Goal: Task Accomplishment & Management: Use online tool/utility

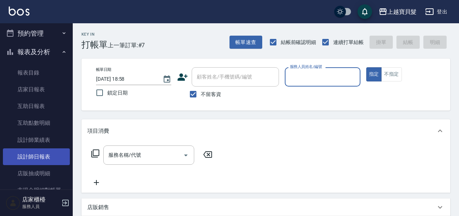
scroll to position [182, 0]
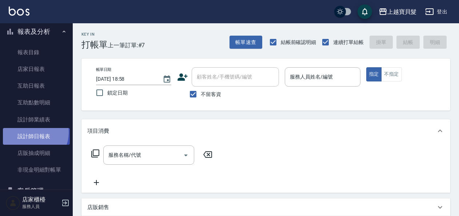
click at [31, 132] on link "設計師日報表" at bounding box center [36, 136] width 67 height 17
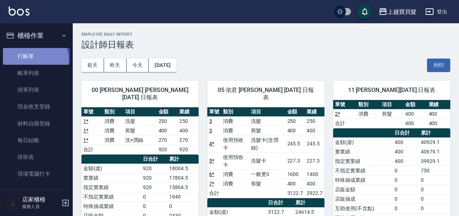
click at [33, 59] on link "打帳單" at bounding box center [36, 56] width 67 height 17
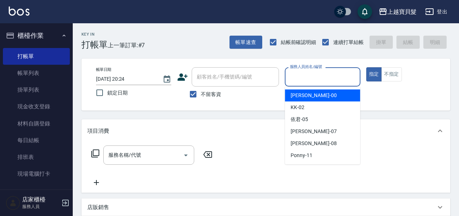
click at [303, 78] on input "服務人員姓名/編號" at bounding box center [322, 77] width 69 height 13
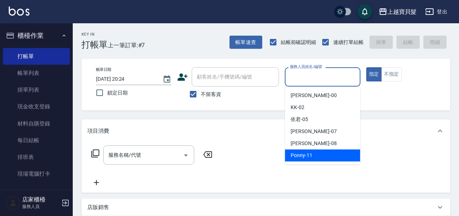
click at [320, 156] on div "Ponny -11" at bounding box center [322, 156] width 75 height 12
type input "Ponny-11"
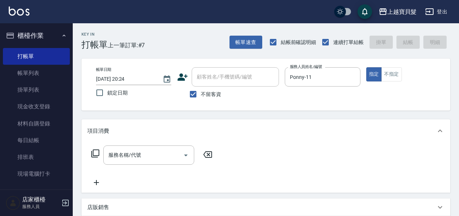
click at [98, 154] on icon at bounding box center [95, 153] width 9 height 9
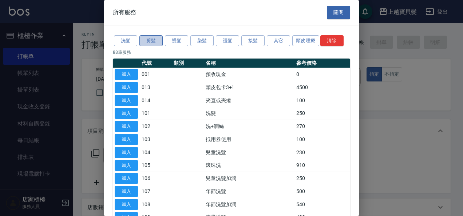
click at [151, 38] on button "剪髮" at bounding box center [150, 40] width 23 height 11
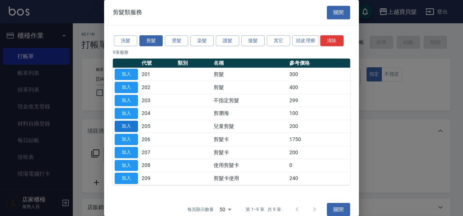
click at [127, 124] on button "加入" at bounding box center [126, 126] width 23 height 11
type input "兒童剪髮(205)"
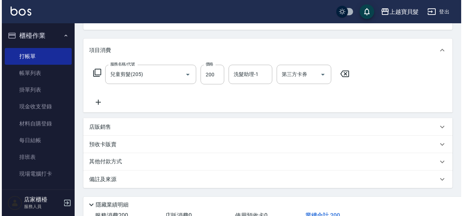
scroll to position [134, 0]
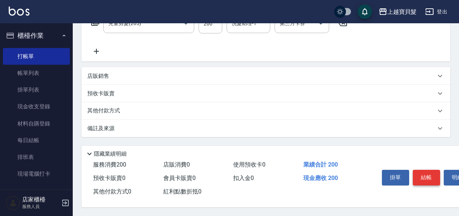
click at [427, 172] on button "結帳" at bounding box center [426, 177] width 27 height 15
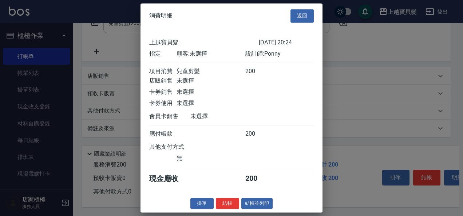
scroll to position [2, 0]
click at [257, 203] on button "結帳並列印" at bounding box center [257, 203] width 32 height 11
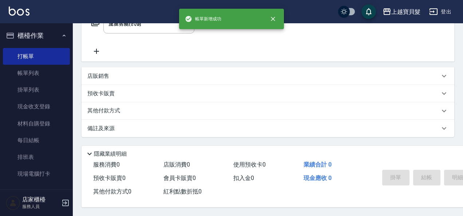
type input "[DATE] 20:25"
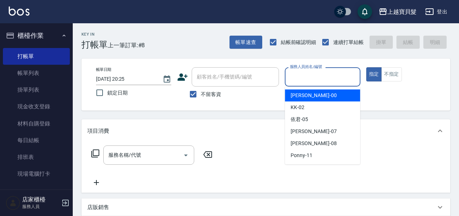
click at [299, 76] on input "服務人員姓名/編號" at bounding box center [322, 77] width 69 height 13
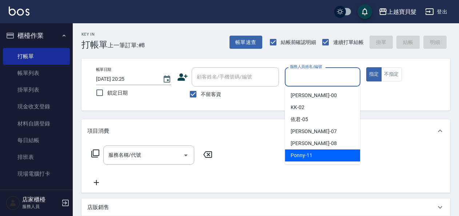
click at [305, 155] on span "Ponny -11" at bounding box center [302, 156] width 22 height 8
type input "Ponny-11"
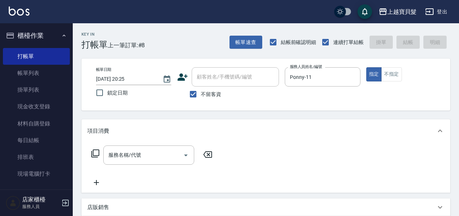
click at [95, 151] on icon at bounding box center [95, 153] width 9 height 9
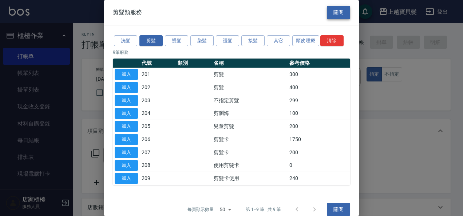
click at [334, 15] on button "關閉" at bounding box center [338, 12] width 23 height 13
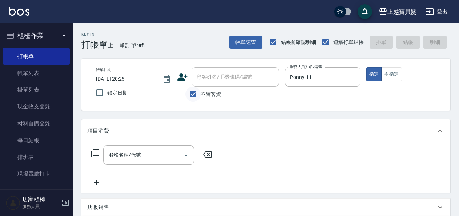
click at [196, 93] on input "不留客資" at bounding box center [193, 94] width 15 height 15
checkbox input "false"
click at [216, 76] on input "顧客姓名/手機號碼/編號" at bounding box center [230, 77] width 70 height 13
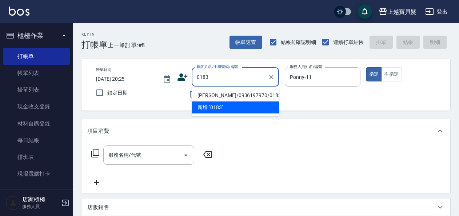
click at [224, 92] on li "[PERSON_NAME]/0936197970/01830930" at bounding box center [235, 96] width 87 height 12
type input "[PERSON_NAME]/0936197970/01830930"
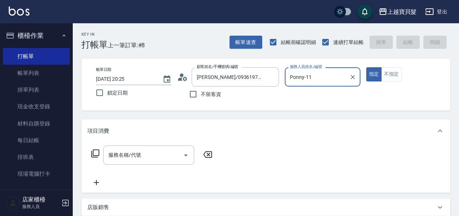
click at [95, 154] on icon at bounding box center [95, 153] width 9 height 9
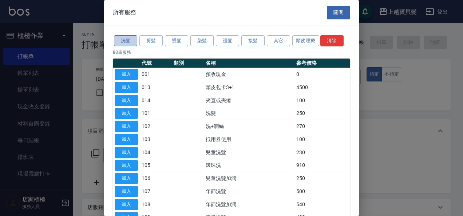
click at [128, 40] on button "洗髮" at bounding box center [125, 40] width 23 height 11
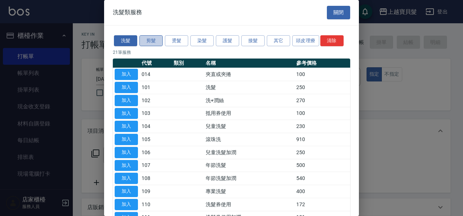
click at [152, 43] on button "剪髮" at bounding box center [150, 40] width 23 height 11
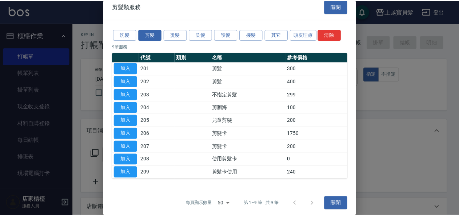
scroll to position [8, 0]
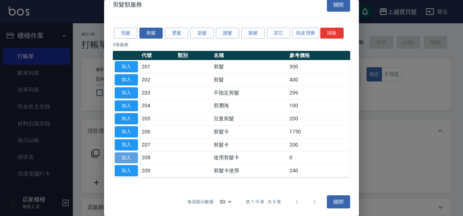
click at [121, 155] on button "加入" at bounding box center [126, 157] width 23 height 11
type input "使用剪髮卡(208)"
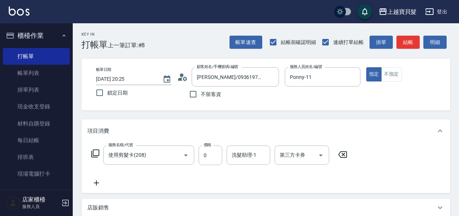
click at [95, 152] on icon at bounding box center [95, 153] width 9 height 9
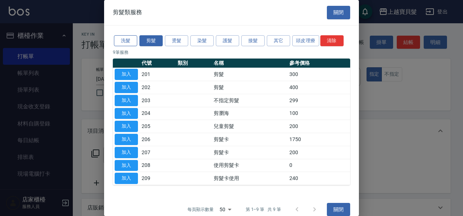
click at [128, 39] on button "洗髮" at bounding box center [125, 40] width 23 height 11
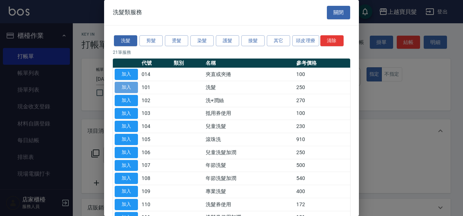
click at [129, 87] on button "加入" at bounding box center [126, 87] width 23 height 11
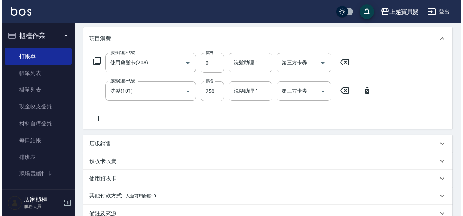
scroll to position [180, 0]
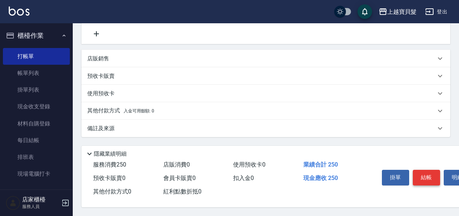
click at [430, 175] on button "結帳" at bounding box center [426, 177] width 27 height 15
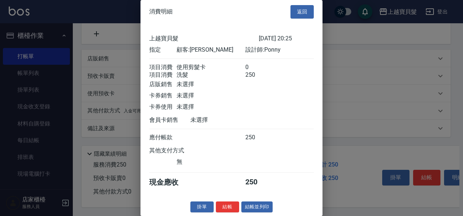
scroll to position [10, 0]
click at [263, 199] on div "消費明細 返回 上越寶貝髮 [DATE] 20:25 指定 顧客: [PERSON_NAME] 設計師: Ponny 項目消費 使用剪髮卡 0 項目消費 洗髮…" at bounding box center [231, 108] width 182 height 216
click at [261, 206] on button "結帳並列印" at bounding box center [257, 207] width 32 height 11
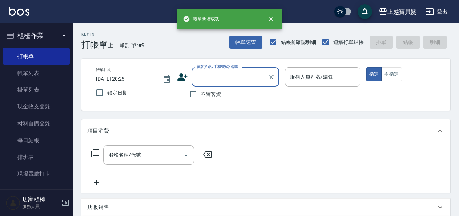
scroll to position [0, 0]
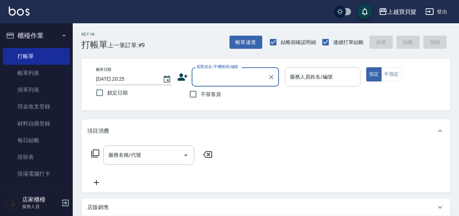
click at [303, 79] on input "服務人員姓名/編號" at bounding box center [322, 77] width 69 height 13
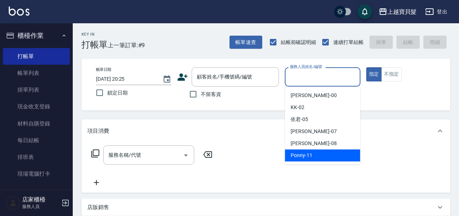
click at [300, 157] on span "Ponny -11" at bounding box center [302, 156] width 22 height 8
type input "Ponny-11"
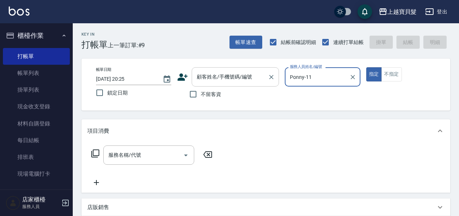
click at [209, 79] on input "顧客姓名/手機號碼/編號" at bounding box center [230, 77] width 70 height 13
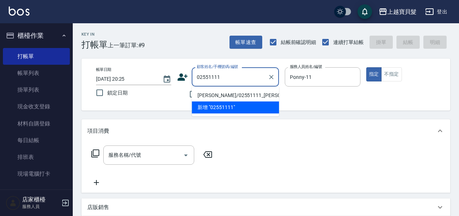
click at [222, 98] on li "[PERSON_NAME]/02551111_[PERSON_NAME]/02551111" at bounding box center [235, 96] width 87 height 12
type input "[PERSON_NAME]/02551111_[PERSON_NAME]/02551111"
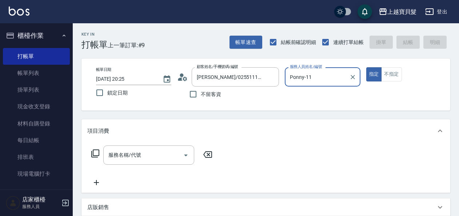
click at [96, 151] on icon at bounding box center [95, 153] width 9 height 9
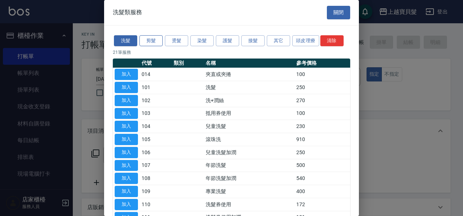
click at [154, 41] on button "剪髮" at bounding box center [150, 40] width 23 height 11
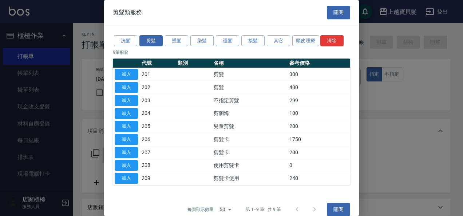
click at [123, 163] on button "加入" at bounding box center [126, 165] width 23 height 11
type input "使用剪髮卡(208)"
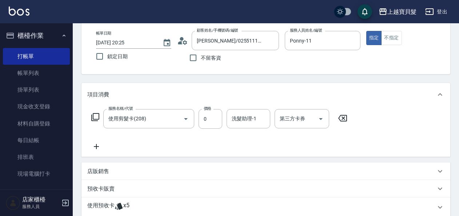
scroll to position [73, 0]
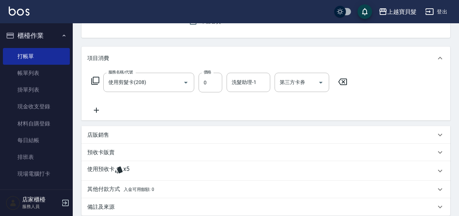
click at [439, 171] on icon at bounding box center [440, 171] width 9 height 9
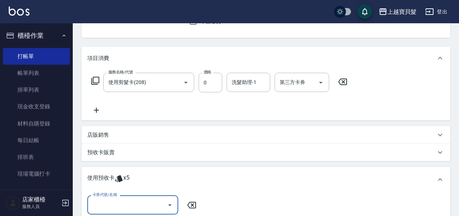
scroll to position [109, 0]
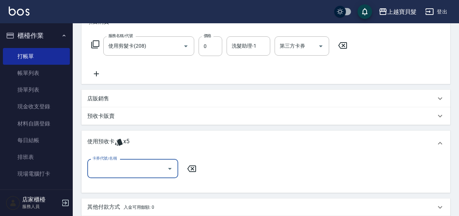
click at [171, 168] on icon "Open" at bounding box center [170, 168] width 9 height 9
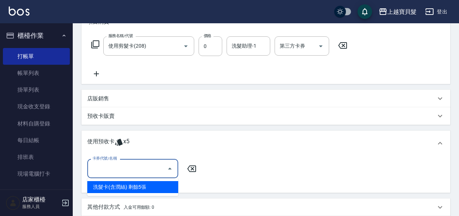
click at [438, 140] on icon at bounding box center [440, 143] width 9 height 9
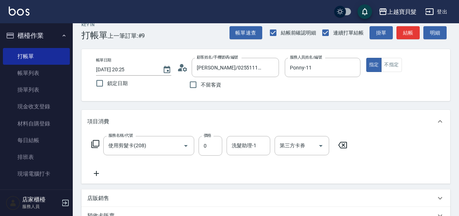
scroll to position [0, 0]
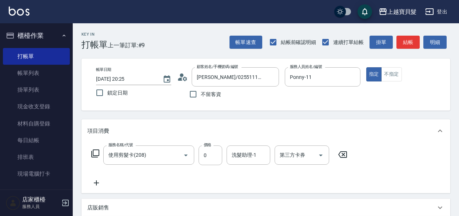
click at [94, 151] on icon at bounding box center [95, 153] width 9 height 9
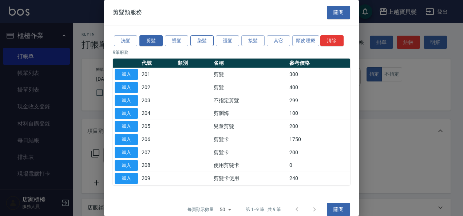
click at [207, 43] on button "染髮" at bounding box center [201, 40] width 23 height 11
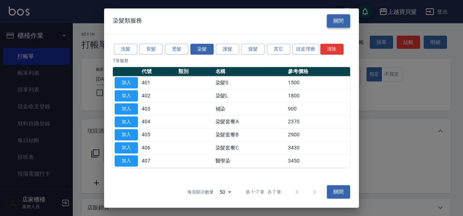
click at [340, 18] on button "關閉" at bounding box center [338, 20] width 23 height 13
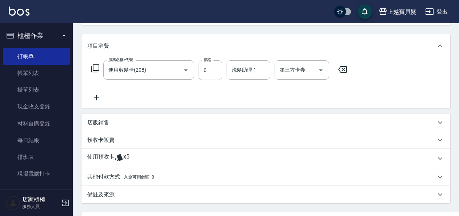
scroll to position [8, 0]
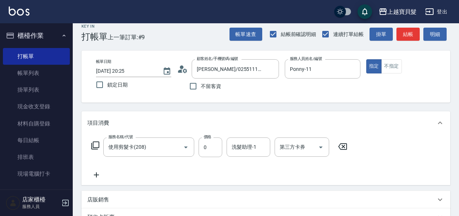
click at [96, 145] on icon at bounding box center [95, 145] width 9 height 9
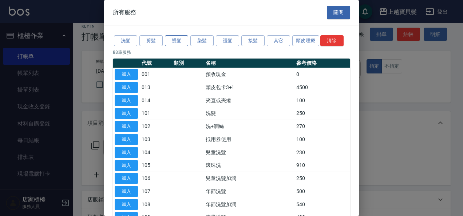
click at [175, 40] on button "燙髮" at bounding box center [176, 40] width 23 height 11
click at [202, 40] on button "染髮" at bounding box center [201, 40] width 23 height 11
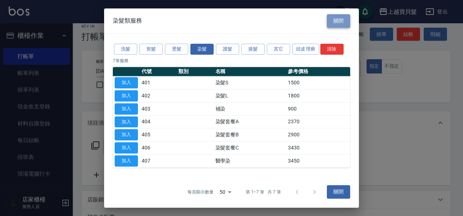
click at [333, 21] on button "關閉" at bounding box center [338, 20] width 23 height 13
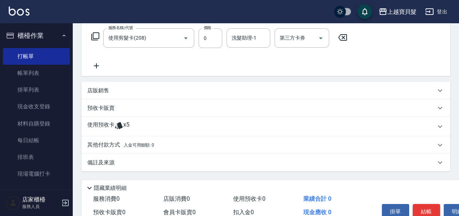
click at [426, 209] on button "結帳" at bounding box center [426, 211] width 27 height 15
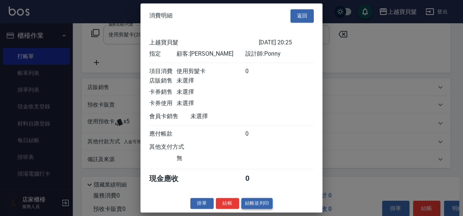
scroll to position [2, 0]
click at [265, 204] on button "結帳並列印" at bounding box center [257, 203] width 32 height 11
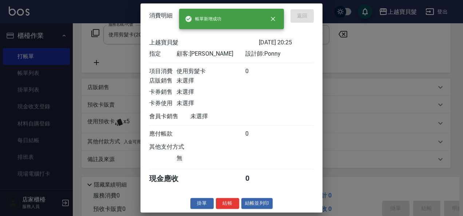
type input "[DATE] 20:27"
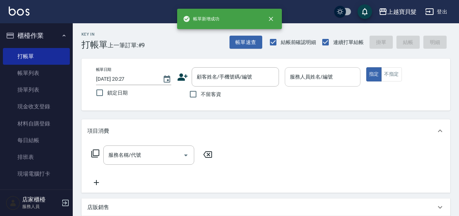
scroll to position [0, 0]
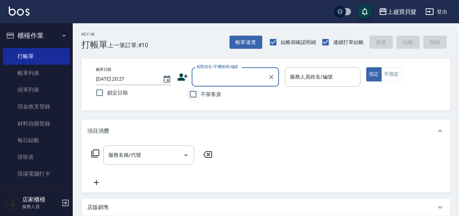
click at [193, 94] on input "不留客資" at bounding box center [193, 94] width 15 height 15
checkbox input "true"
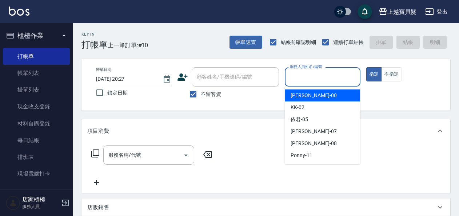
click at [310, 77] on input "服務人員姓名/編號" at bounding box center [322, 77] width 69 height 13
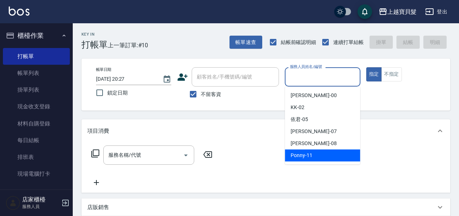
click at [310, 154] on span "Ponny -11" at bounding box center [302, 156] width 22 height 8
type input "Ponny-11"
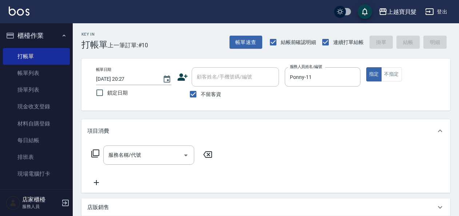
click at [95, 154] on icon at bounding box center [95, 153] width 9 height 9
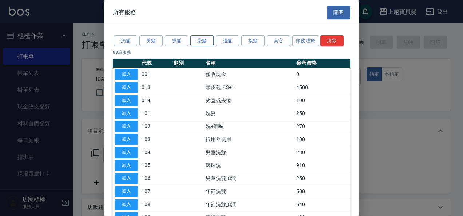
click at [208, 41] on button "染髮" at bounding box center [201, 40] width 23 height 11
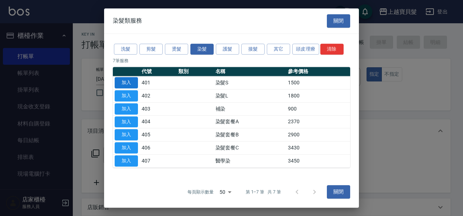
click at [121, 81] on button "加入" at bounding box center [126, 82] width 23 height 11
type input "染髮S(401)"
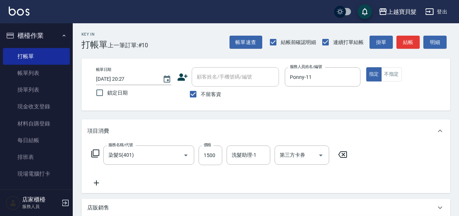
click at [96, 155] on icon at bounding box center [95, 153] width 9 height 9
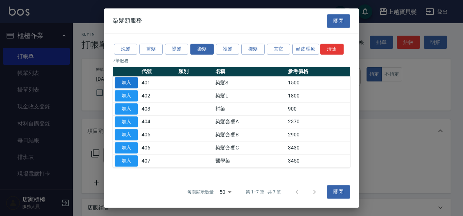
click at [128, 80] on button "加入" at bounding box center [126, 82] width 23 height 11
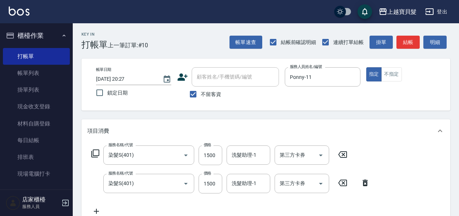
click at [94, 152] on icon at bounding box center [95, 153] width 9 height 9
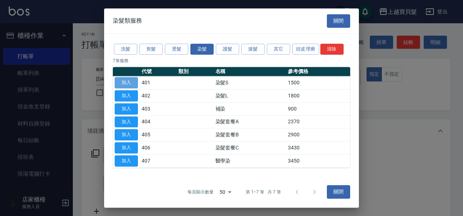
click at [132, 82] on button "加入" at bounding box center [126, 82] width 23 height 11
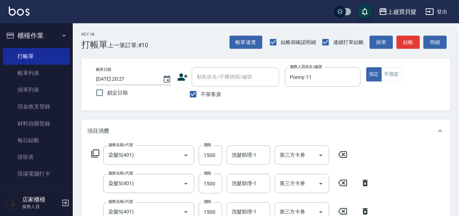
click at [97, 154] on icon at bounding box center [95, 153] width 9 height 9
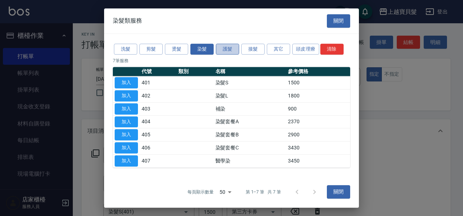
click at [230, 49] on button "護髮" at bounding box center [227, 49] width 23 height 11
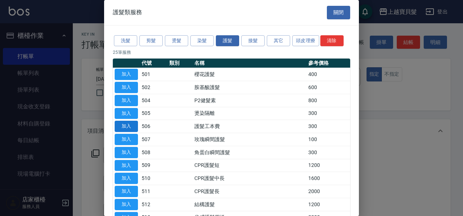
click at [130, 123] on button "加入" at bounding box center [126, 126] width 23 height 11
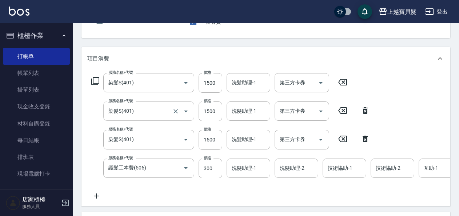
scroll to position [73, 0]
click at [95, 81] on icon at bounding box center [95, 80] width 9 height 9
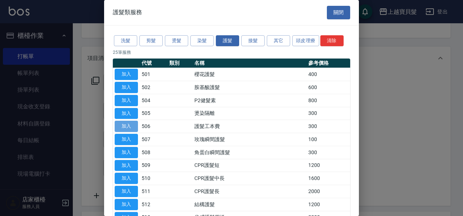
click at [125, 127] on button "加入" at bounding box center [126, 126] width 23 height 11
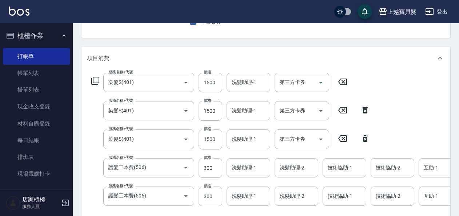
click at [95, 79] on icon at bounding box center [95, 80] width 9 height 9
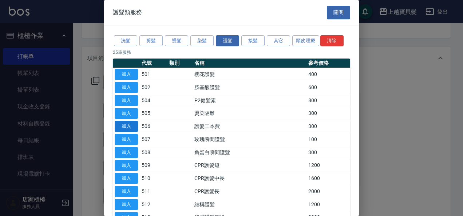
click at [129, 124] on button "加入" at bounding box center [126, 126] width 23 height 11
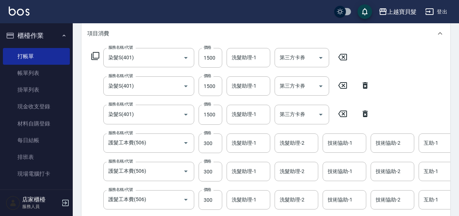
scroll to position [109, 0]
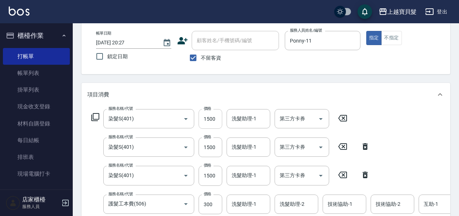
click at [219, 120] on div "服務名稱/代號 染髮S(401) 服務名稱/代號 價格 1500 價格 洗髮助理-1 洗髮助理-1 第三方卡券 第三方卡券 服務名稱/代號 染髮S(401) …" at bounding box center [350, 201] width 527 height 184
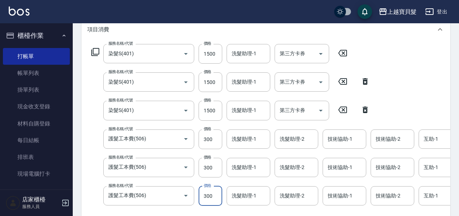
scroll to position [52, 0]
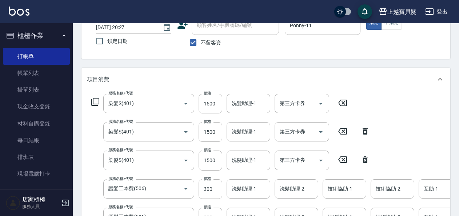
click at [216, 102] on input "1500" at bounding box center [211, 104] width 24 height 20
type input "3000"
click at [219, 132] on input "1500" at bounding box center [211, 132] width 24 height 20
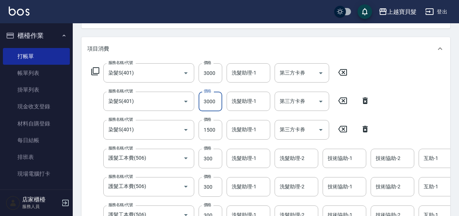
scroll to position [124, 0]
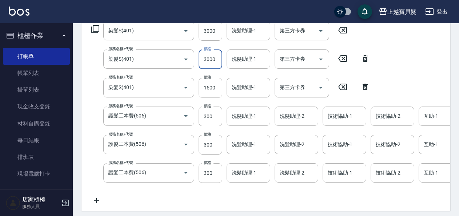
type input "3000"
click at [220, 88] on input "1500" at bounding box center [211, 88] width 24 height 20
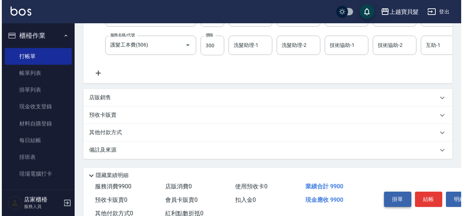
scroll to position [282, 0]
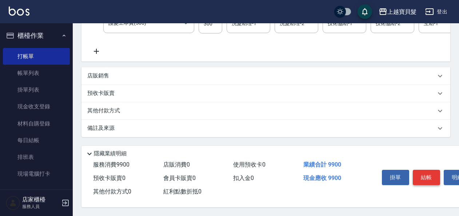
type input "3000"
click at [430, 172] on button "結帳" at bounding box center [426, 177] width 27 height 15
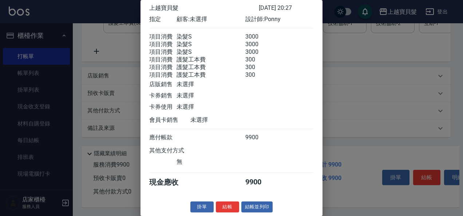
scroll to position [44, 0]
click at [258, 204] on button "結帳並列印" at bounding box center [257, 207] width 32 height 11
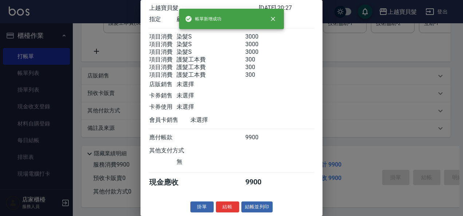
type input "[DATE] 20:28"
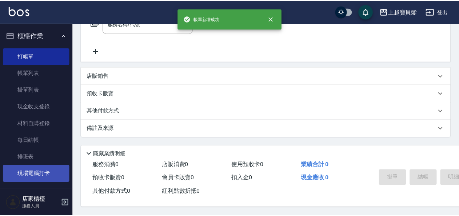
scroll to position [0, 0]
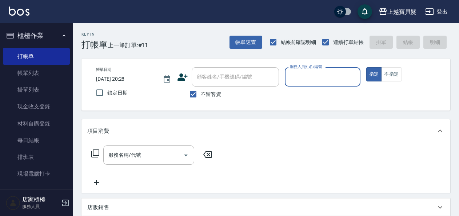
click at [313, 75] on input "服務人員姓名/編號" at bounding box center [322, 77] width 69 height 13
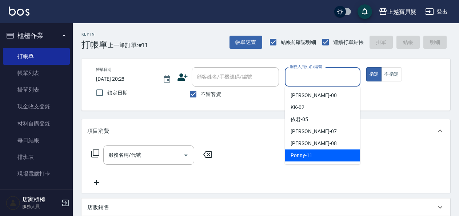
click at [311, 155] on span "Ponny -11" at bounding box center [302, 156] width 22 height 8
type input "Ponny-11"
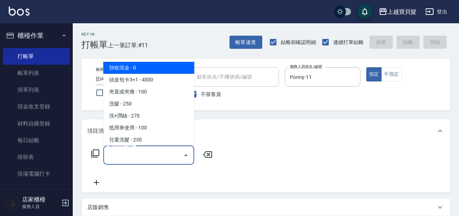
click at [124, 161] on input "服務名稱/代號" at bounding box center [143, 155] width 73 height 13
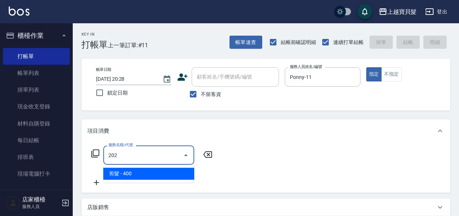
type input "3"
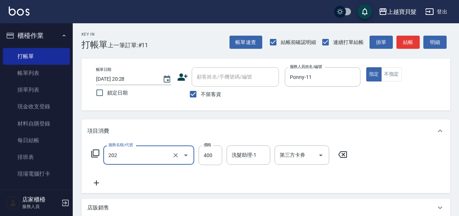
type input "剪髮(202)"
click at [96, 151] on icon at bounding box center [95, 153] width 9 height 9
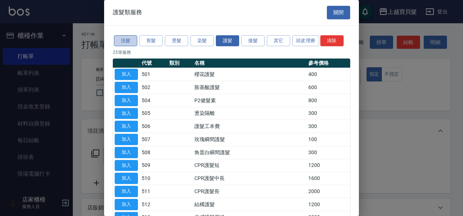
click at [125, 39] on button "洗髮" at bounding box center [125, 40] width 23 height 11
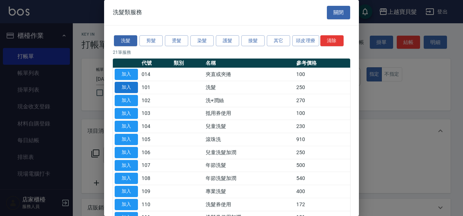
click at [125, 87] on button "加入" at bounding box center [126, 87] width 23 height 11
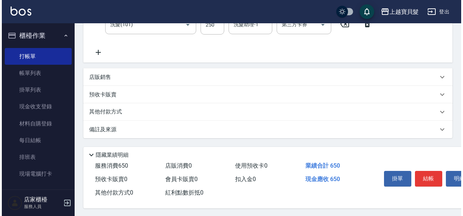
scroll to position [163, 0]
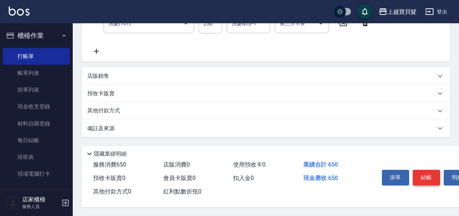
click at [419, 175] on button "結帳" at bounding box center [426, 177] width 27 height 15
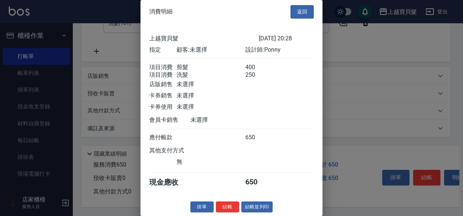
scroll to position [10, 0]
click at [250, 206] on button "結帳並列印" at bounding box center [257, 207] width 32 height 11
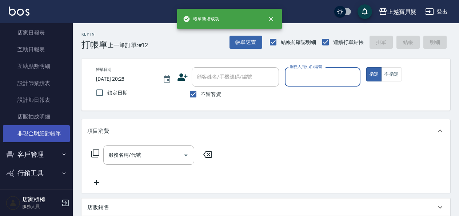
scroll to position [220, 0]
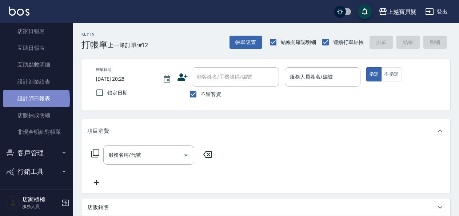
click at [35, 100] on link "設計師日報表" at bounding box center [36, 98] width 67 height 17
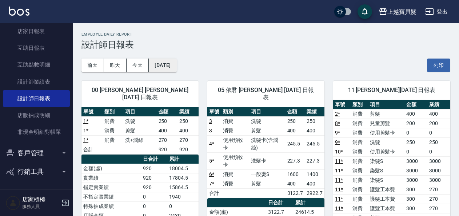
click at [170, 65] on button "[DATE]" at bounding box center [163, 65] width 28 height 13
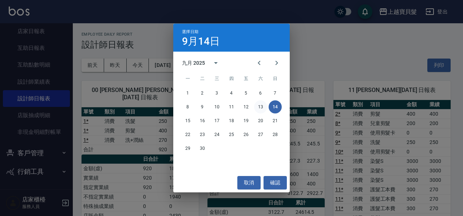
click at [258, 105] on button "13" at bounding box center [260, 106] width 13 height 13
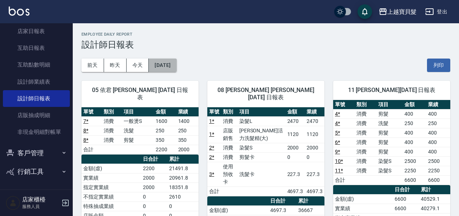
click at [166, 63] on button "[DATE]" at bounding box center [163, 65] width 28 height 13
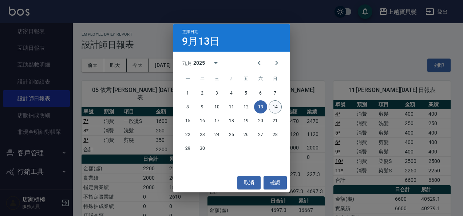
click at [277, 104] on button "14" at bounding box center [275, 106] width 13 height 13
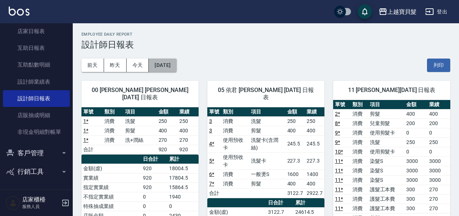
click at [176, 63] on button "[DATE]" at bounding box center [163, 65] width 28 height 13
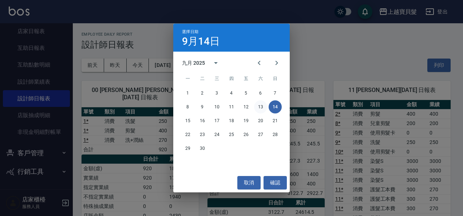
click at [265, 107] on button "13" at bounding box center [260, 106] width 13 height 13
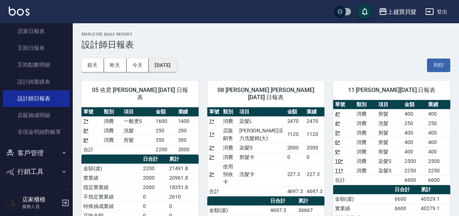
click at [172, 66] on button "[DATE]" at bounding box center [163, 65] width 28 height 13
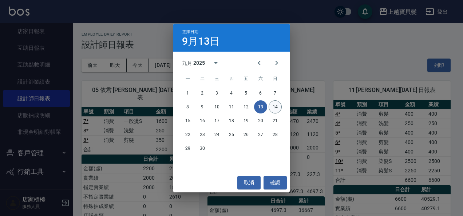
click at [274, 109] on button "14" at bounding box center [275, 106] width 13 height 13
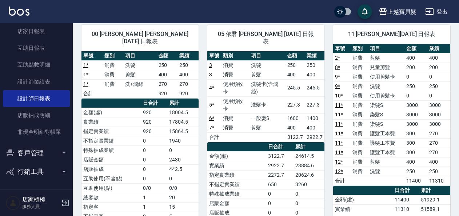
scroll to position [73, 0]
